Goal: Task Accomplishment & Management: Manage account settings

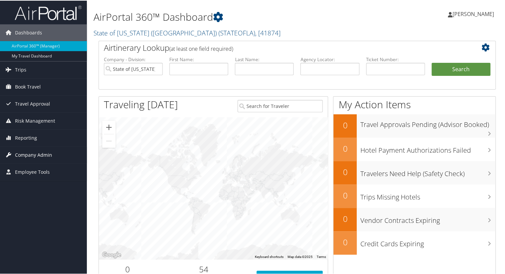
click at [21, 153] on span "Company Admin" at bounding box center [33, 154] width 37 height 17
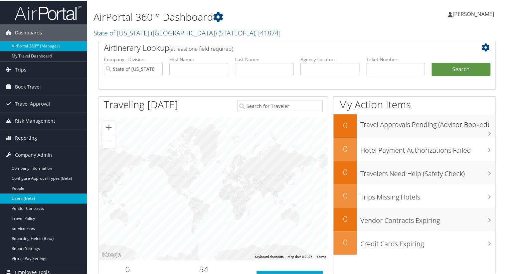
click at [25, 196] on link "Users (Beta)" at bounding box center [43, 198] width 87 height 10
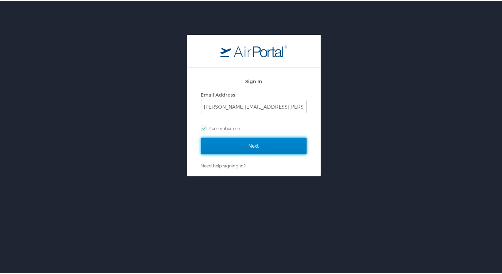
click at [238, 142] on input "Next" at bounding box center [254, 144] width 106 height 17
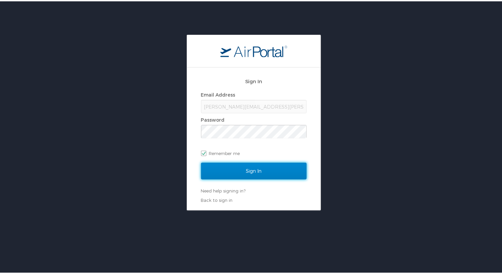
click at [243, 167] on input "Sign In" at bounding box center [254, 169] width 106 height 17
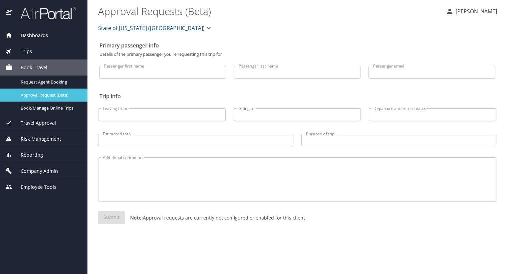
click at [51, 94] on span "Approval Request (Beta)" at bounding box center [50, 95] width 59 height 6
click at [35, 170] on span "Company Admin" at bounding box center [35, 170] width 46 height 7
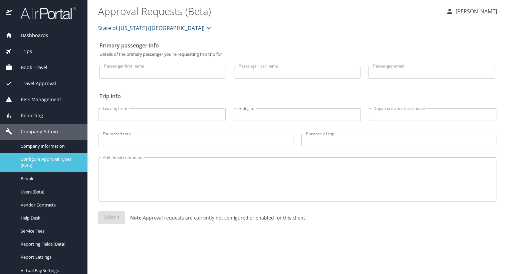
click at [52, 159] on span "Configure Approval Types (Beta)" at bounding box center [50, 162] width 59 height 13
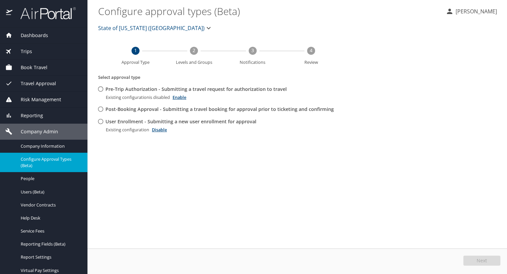
click at [101, 108] on input "Post-Booking Approval - Submitting a travel booking for approval prior to ticke…" at bounding box center [101, 109] width 12 height 12
radio input "true"
click at [483, 258] on span "Next" at bounding box center [482, 260] width 10 height 5
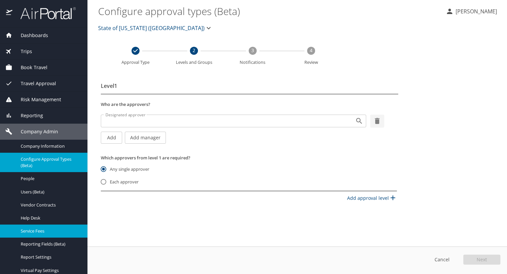
scroll to position [19, 0]
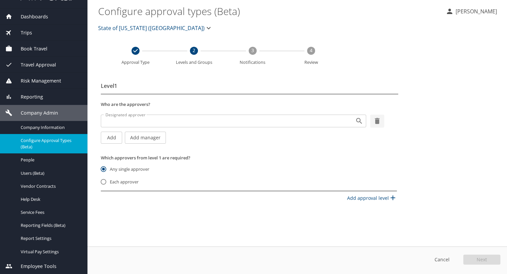
click at [34, 265] on span "Employee Tools" at bounding box center [34, 266] width 44 height 7
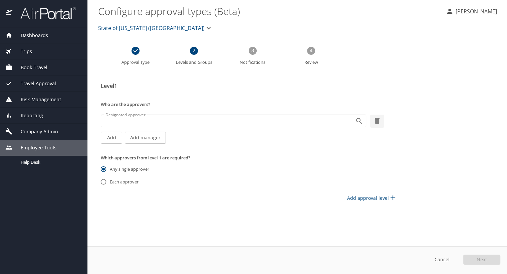
click at [41, 82] on span "Travel Approval" at bounding box center [34, 83] width 44 height 7
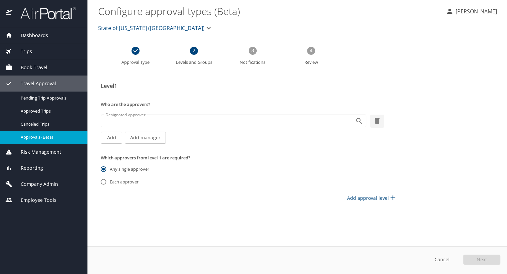
click at [41, 136] on span "Approvals (Beta)" at bounding box center [50, 137] width 59 height 6
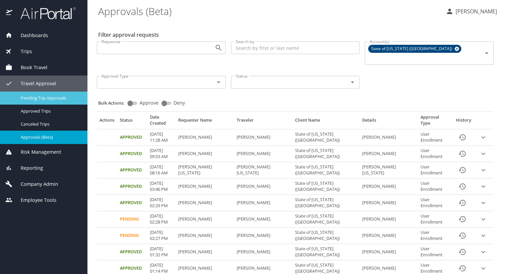
click at [57, 96] on span "Pending Trip Approvals" at bounding box center [50, 98] width 59 height 6
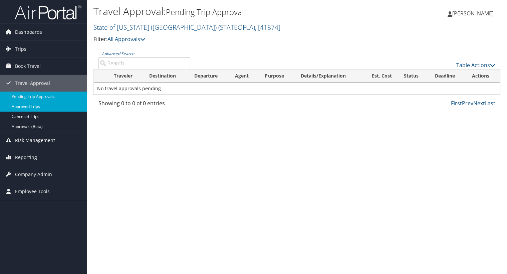
click at [26, 104] on link "Approved Trips" at bounding box center [43, 107] width 87 height 10
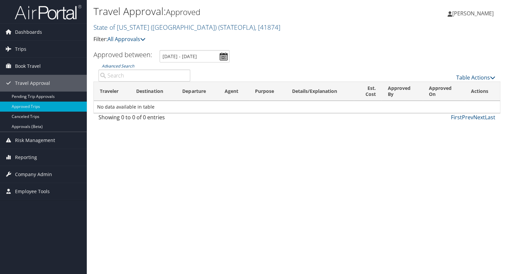
click at [357, 166] on div "Travel Approval: Approved State of [US_STATE] (SOLA) ( STATEOFLA ) , [ 41874 ] …" at bounding box center [297, 137] width 420 height 274
click at [467, 13] on span "[PERSON_NAME]" at bounding box center [473, 13] width 41 height 7
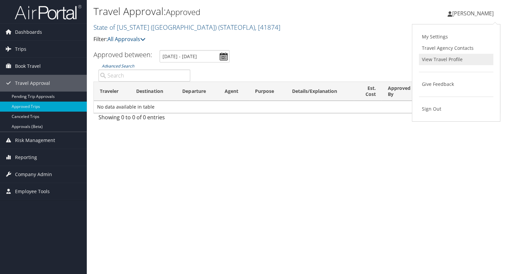
click at [439, 58] on link "View Travel Profile" at bounding box center [456, 59] width 74 height 11
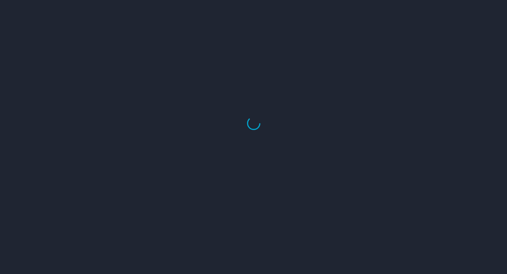
select select "US"
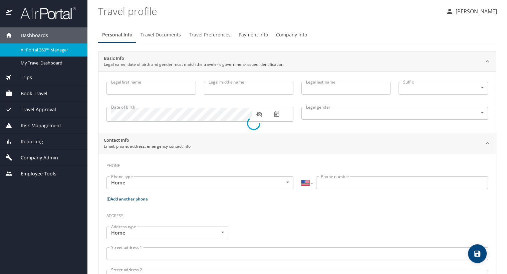
type input "[PERSON_NAME]"
type input "DEDON"
type input "[DEMOGRAPHIC_DATA]"
select select "US"
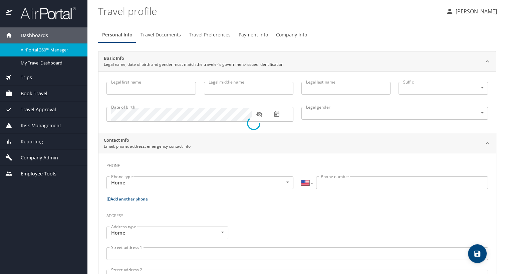
select select "US"
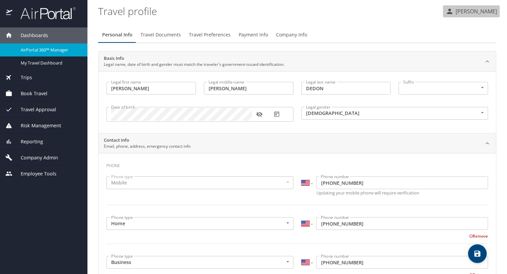
click at [460, 9] on p "[PERSON_NAME]" at bounding box center [475, 11] width 43 height 8
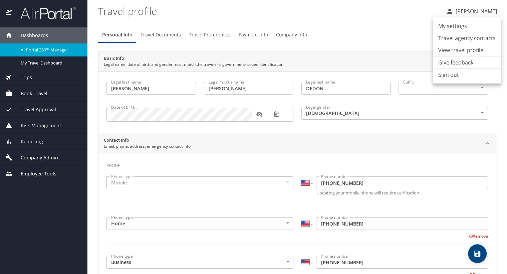
click at [43, 108] on div at bounding box center [253, 137] width 507 height 274
click at [45, 125] on span "Risk Management" at bounding box center [36, 125] width 49 height 7
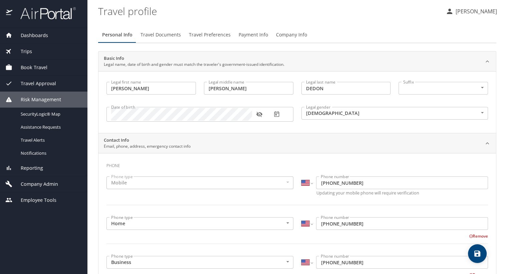
click at [35, 68] on span "Book Travel" at bounding box center [29, 67] width 35 height 7
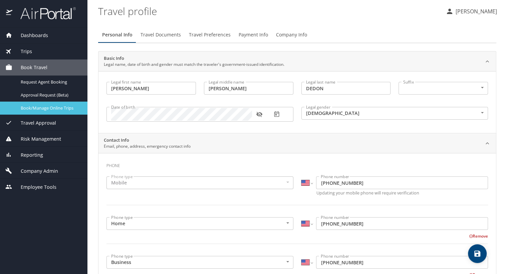
click at [47, 107] on span "Book/Manage Online Trips" at bounding box center [50, 108] width 59 height 6
